Goal: Check status: Check status

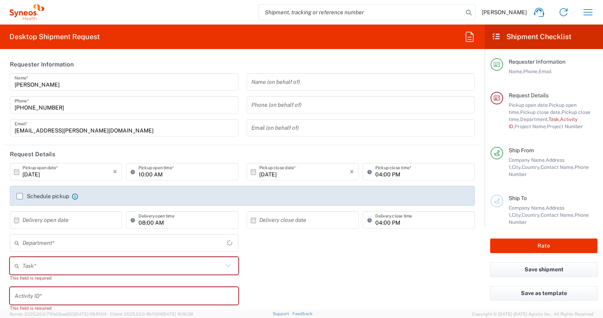
type input "Województwo Małopolskie"
type input "4510"
type input "Poland"
click at [586, 11] on icon "button" at bounding box center [588, 12] width 13 height 13
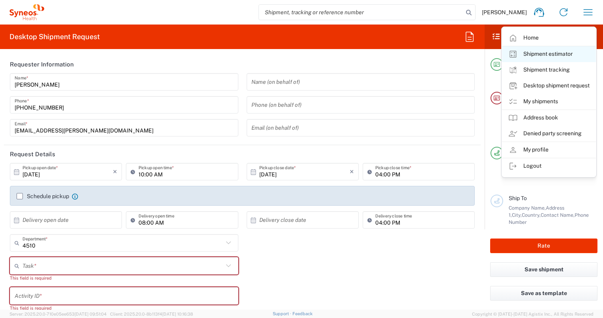
type input "Syneos Health Poland sp. z.o.o"
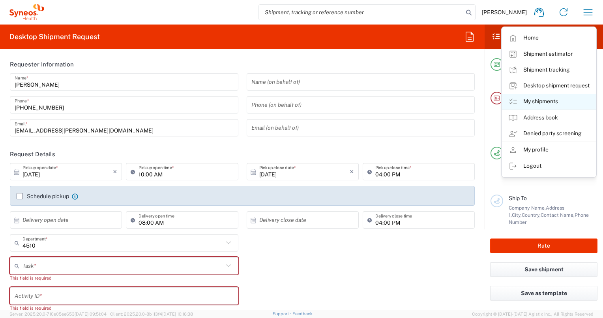
click at [552, 106] on link "My shipments" at bounding box center [549, 102] width 94 height 16
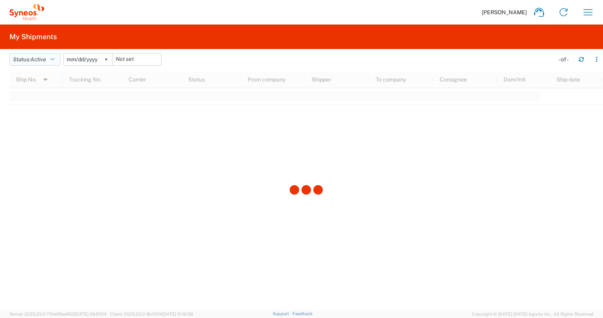
click at [58, 62] on button "Status: Active" at bounding box center [34, 59] width 51 height 13
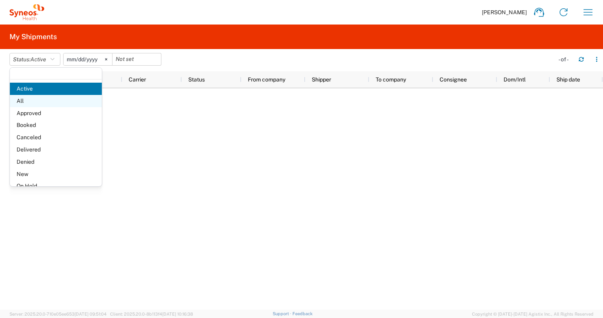
click at [30, 103] on span "All" at bounding box center [56, 101] width 92 height 12
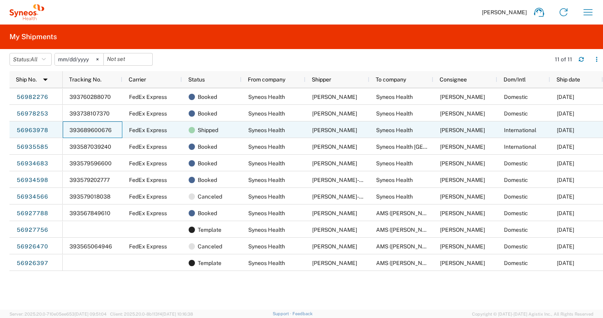
drag, startPoint x: 113, startPoint y: 128, endPoint x: 77, endPoint y: 130, distance: 35.2
click at [76, 130] on div "393689600676" at bounding box center [93, 129] width 60 height 17
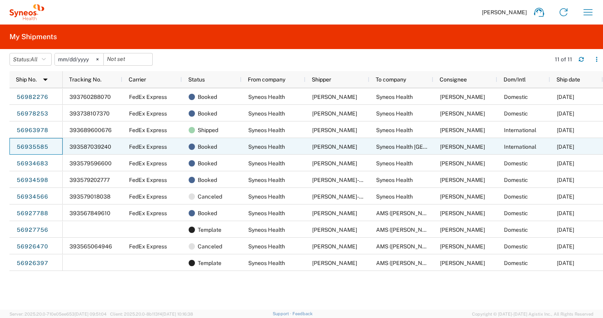
drag, startPoint x: 79, startPoint y: 128, endPoint x: 61, endPoint y: 141, distance: 22.7
click at [61, 141] on div "56935585" at bounding box center [35, 146] width 53 height 17
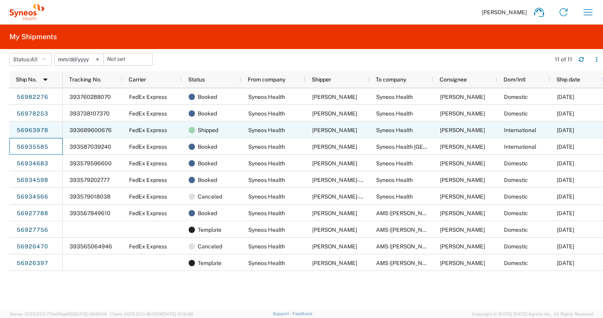
click at [68, 131] on div "393689600676" at bounding box center [93, 129] width 60 height 17
drag, startPoint x: 70, startPoint y: 128, endPoint x: 109, endPoint y: 130, distance: 39.1
click at [109, 130] on span "393689600676" at bounding box center [91, 130] width 42 height 6
click at [111, 128] on div "393689600676" at bounding box center [93, 129] width 60 height 17
click at [110, 128] on div "393689600676" at bounding box center [93, 129] width 60 height 17
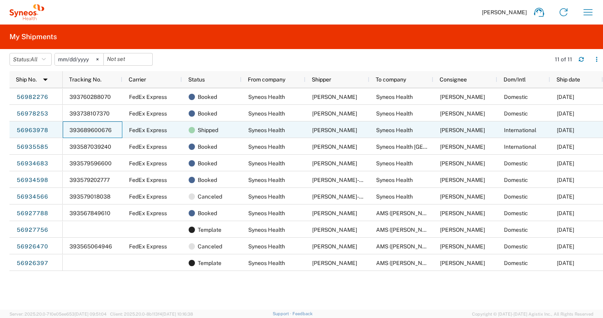
click at [110, 128] on div "393689600676" at bounding box center [93, 129] width 60 height 17
drag, startPoint x: 111, startPoint y: 128, endPoint x: 75, endPoint y: 132, distance: 36.9
click at [75, 132] on div "393689600676" at bounding box center [93, 129] width 60 height 17
click at [42, 130] on link "56963978" at bounding box center [32, 130] width 32 height 13
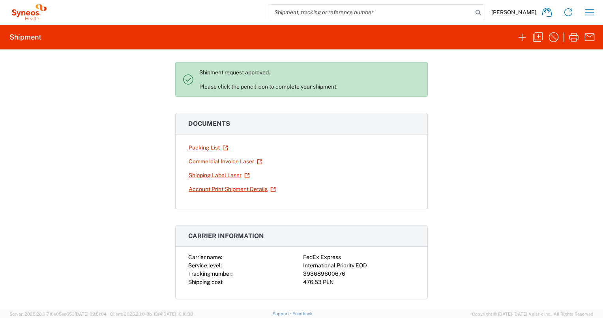
scroll to position [118, 0]
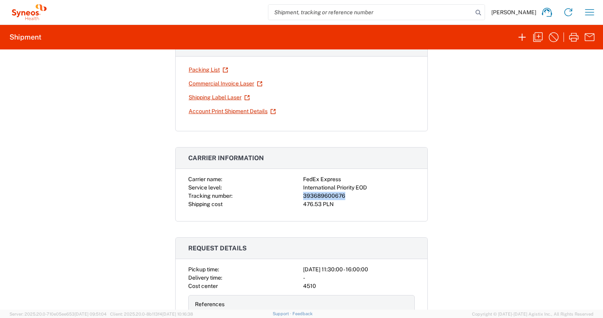
drag, startPoint x: 341, startPoint y: 192, endPoint x: 292, endPoint y: 194, distance: 49.0
click at [292, 194] on div "Carrier name: FedEx Express Service level: International Priority EOD Tracking …" at bounding box center [301, 191] width 227 height 33
drag, startPoint x: 292, startPoint y: 194, endPoint x: 305, endPoint y: 192, distance: 12.8
copy div "393689600676"
